Goal: Check status

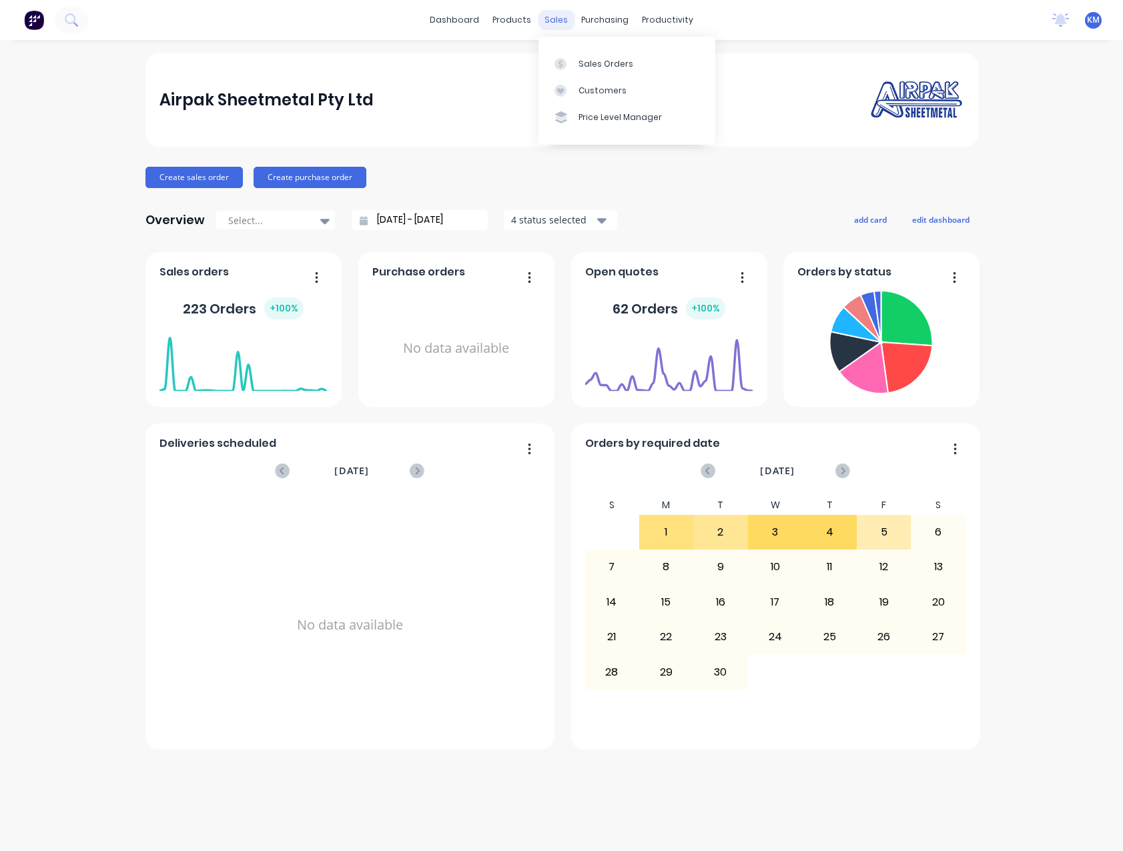
click at [552, 22] on div "sales" at bounding box center [556, 20] width 37 height 20
click at [594, 71] on link "Sales Orders" at bounding box center [626, 63] width 177 height 27
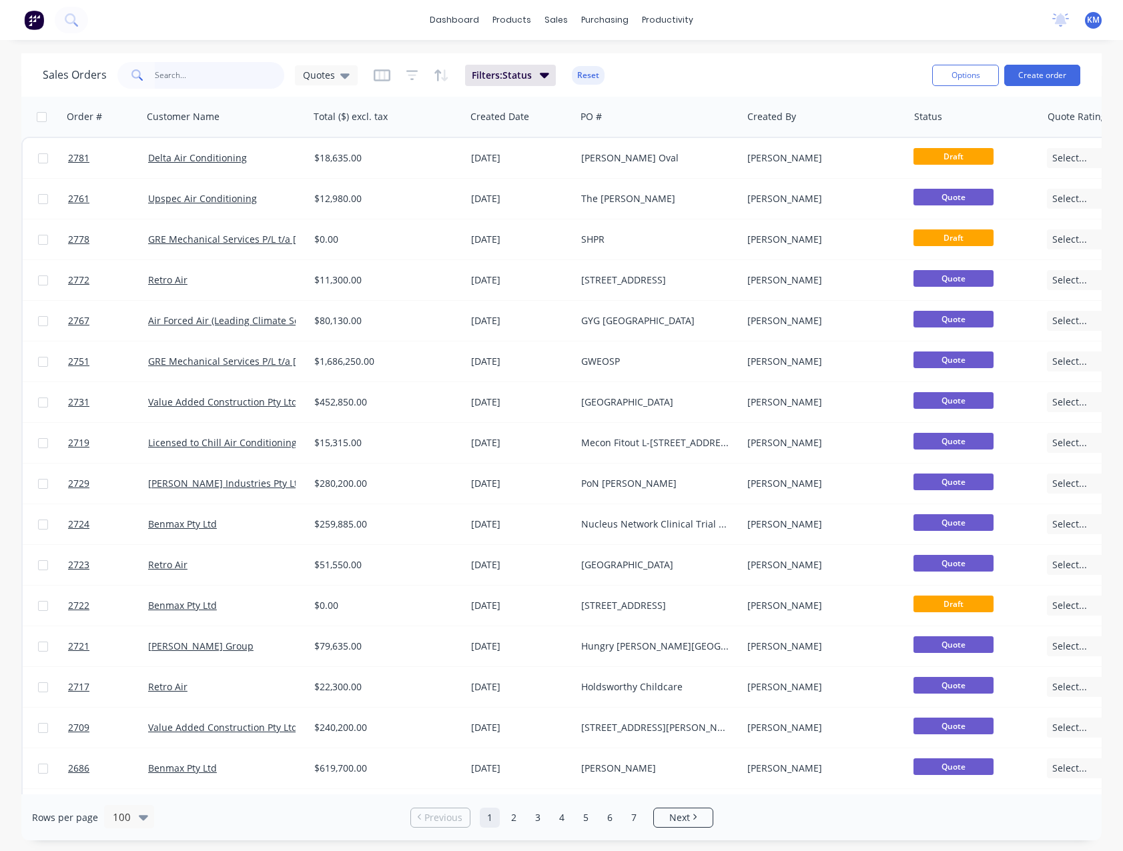
click at [240, 79] on input "text" at bounding box center [220, 75] width 130 height 27
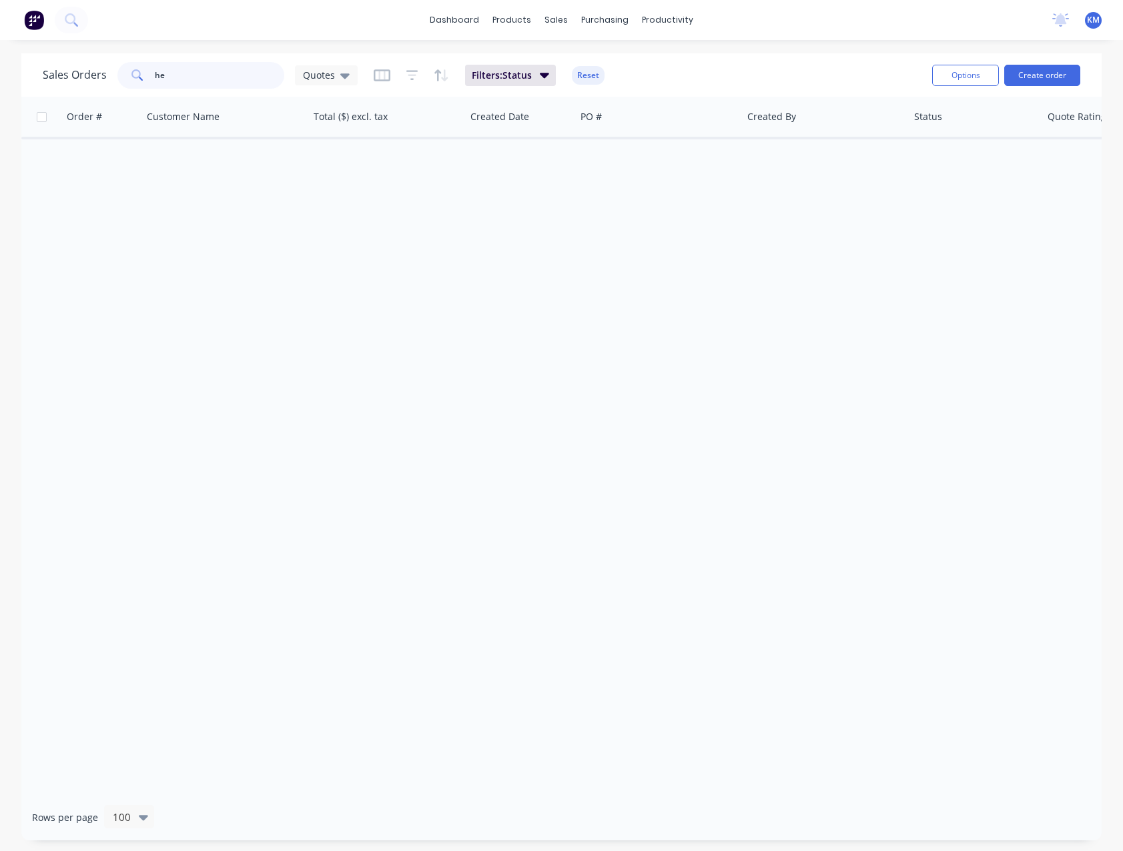
type input "h"
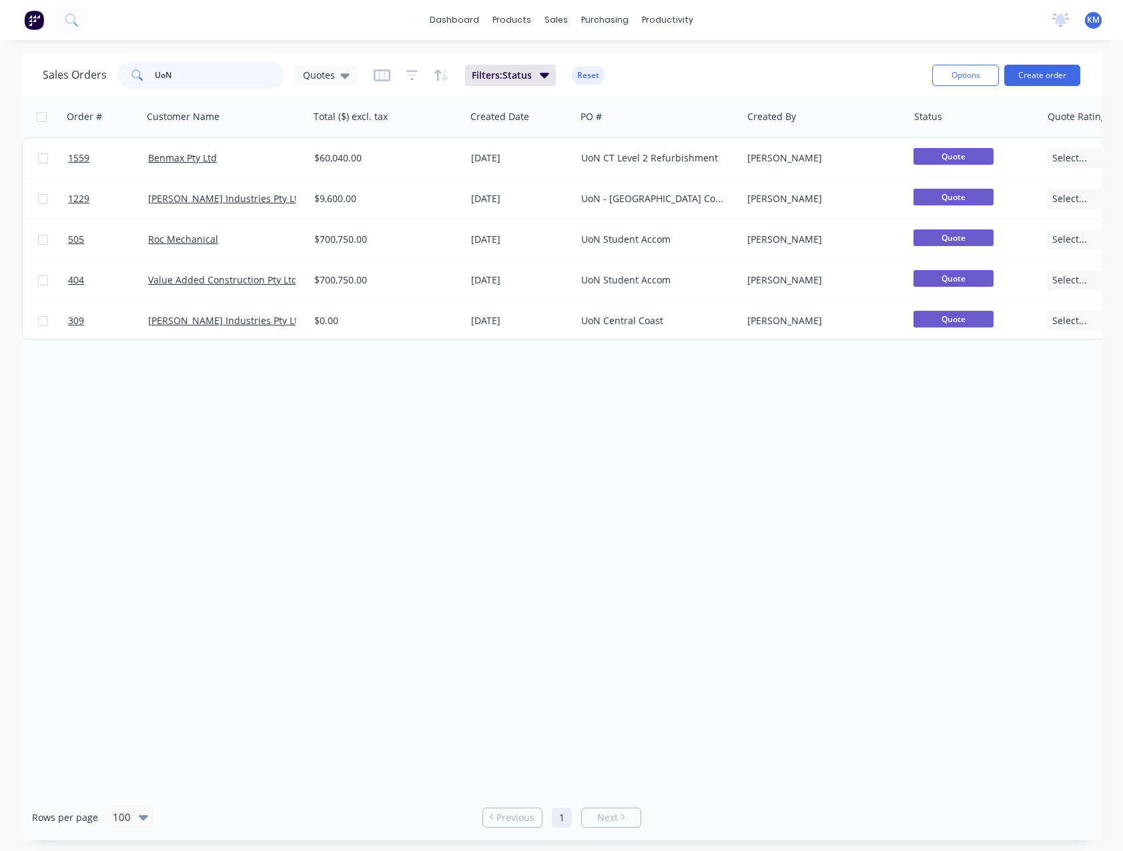
type input "UoN"
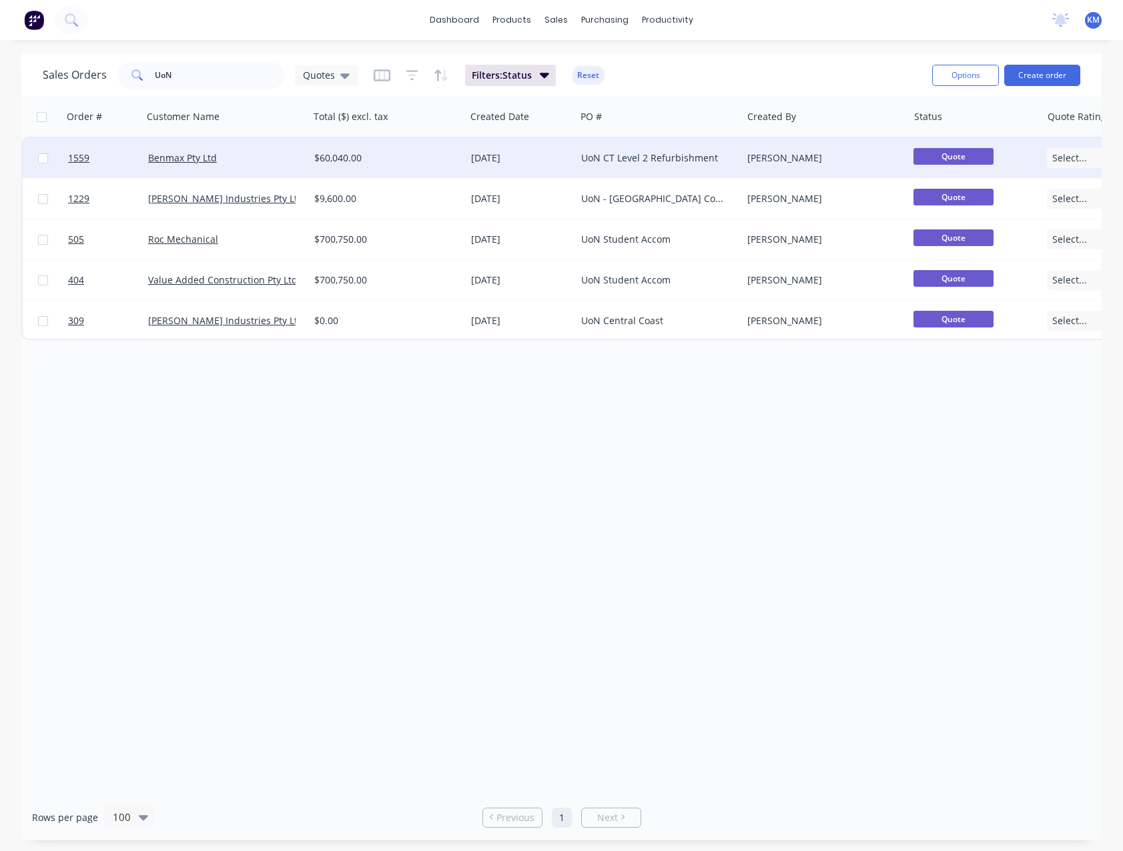
click at [650, 158] on div "UoN CT Level 2 Refurbishment" at bounding box center [655, 157] width 148 height 13
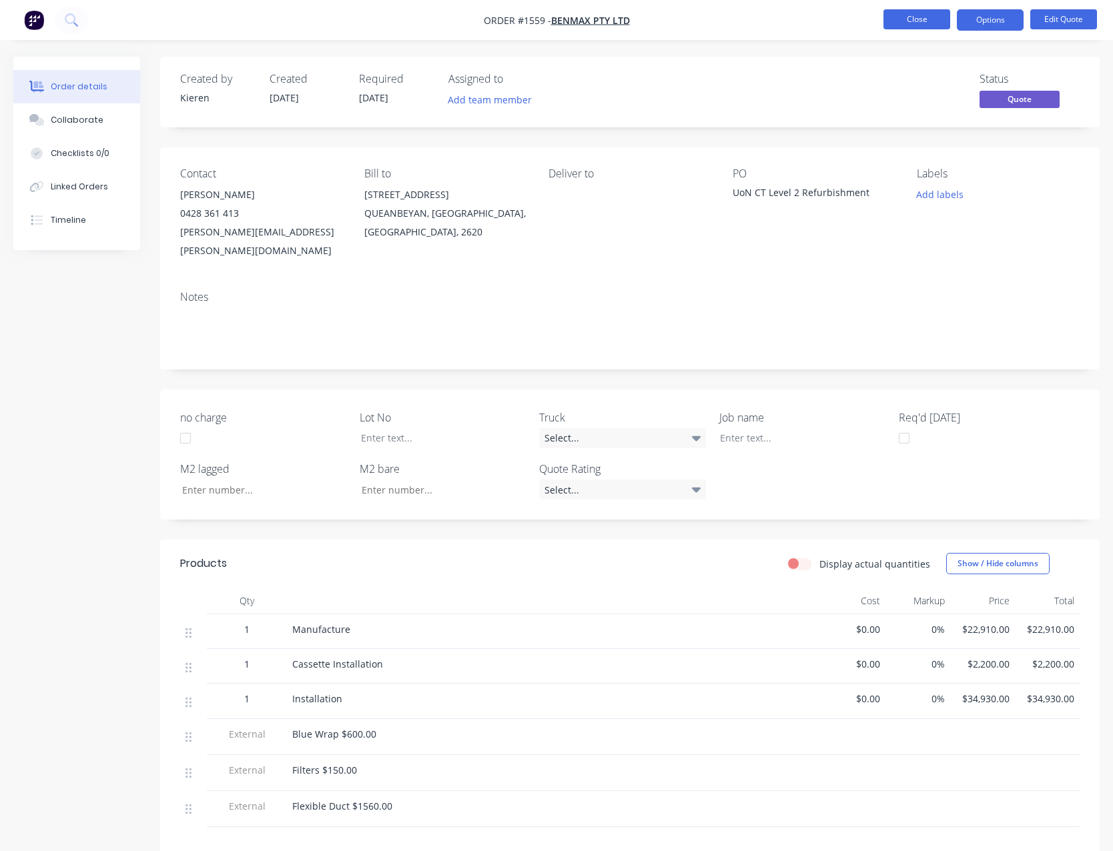
click at [910, 16] on button "Close" at bounding box center [916, 19] width 67 height 20
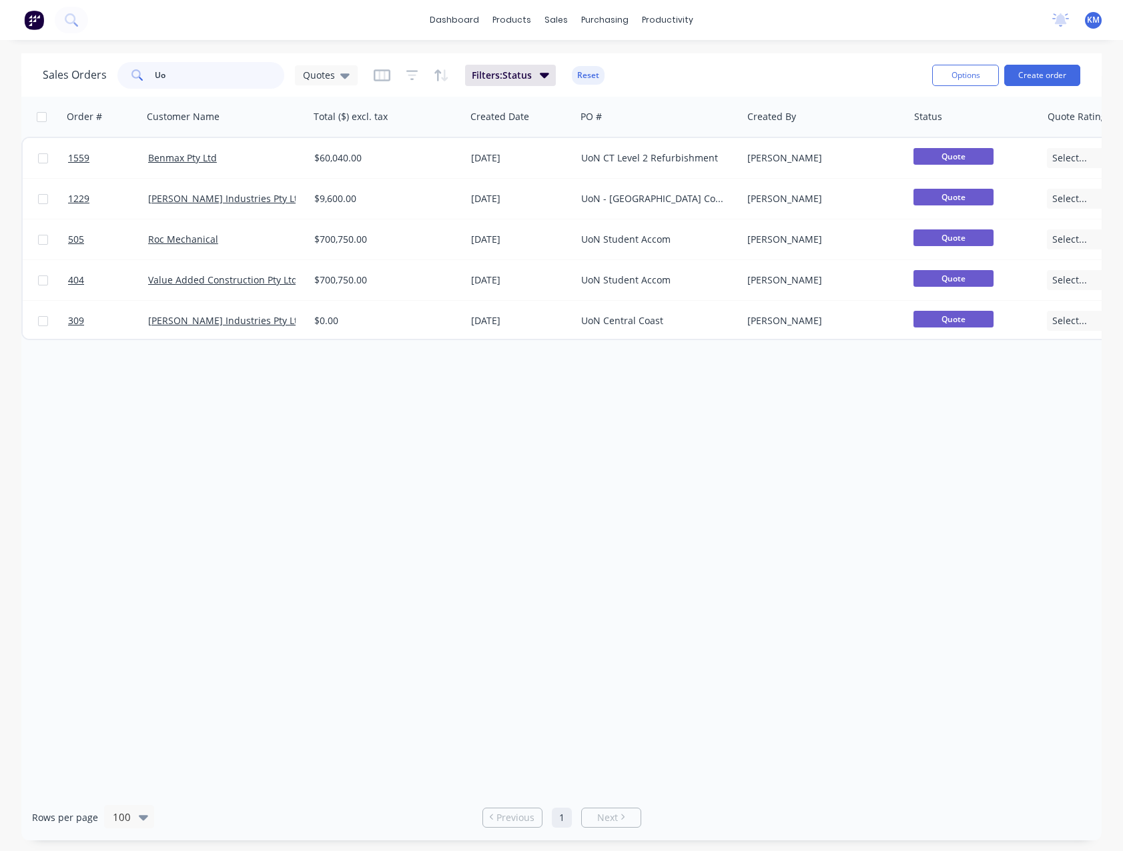
type input "U"
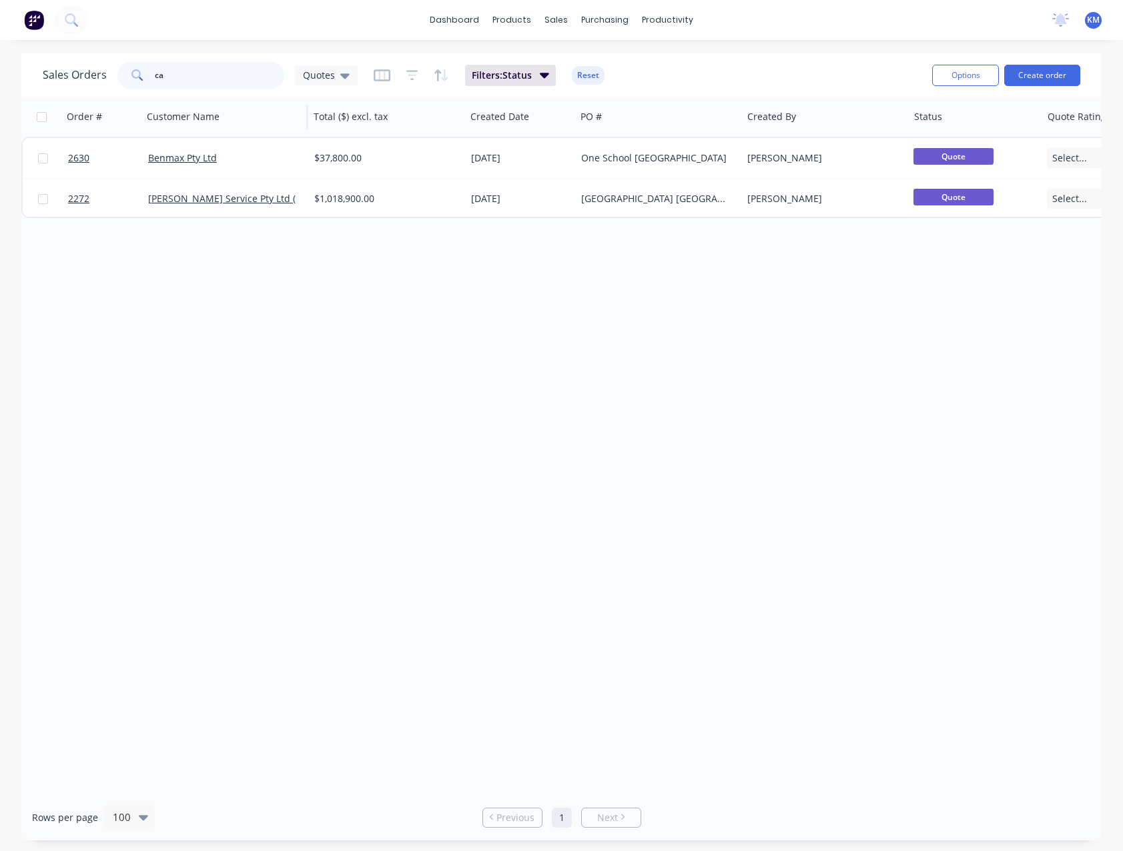
type input "c"
